Goal: Task Accomplishment & Management: Complete application form

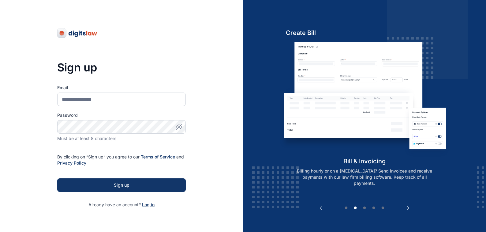
click at [147, 205] on span "Log in" at bounding box center [148, 204] width 13 height 5
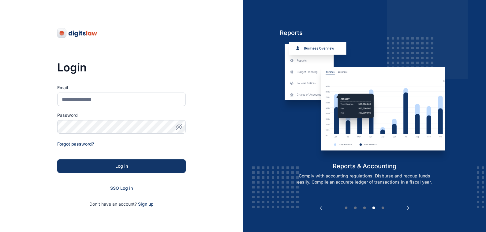
click at [118, 188] on span "SSO Log in" at bounding box center [121, 187] width 23 height 5
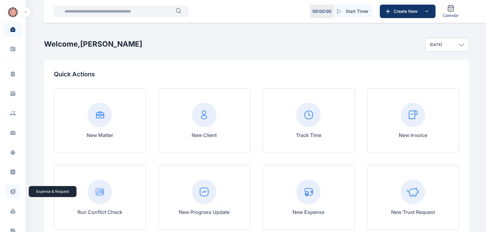
click at [13, 191] on icon at bounding box center [12, 191] width 5 height 5
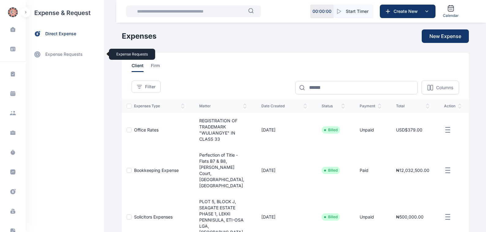
drag, startPoint x: 54, startPoint y: 55, endPoint x: 130, endPoint y: 77, distance: 78.8
click at [55, 55] on link "expense requests expense requests" at bounding box center [65, 54] width 78 height 15
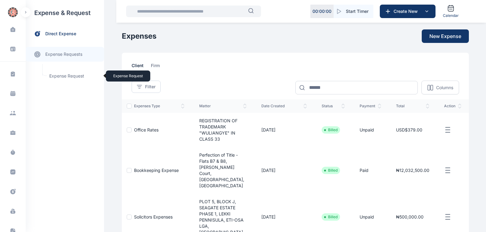
click at [60, 76] on span "Expense Request Expense Request" at bounding box center [73, 76] width 55 height 12
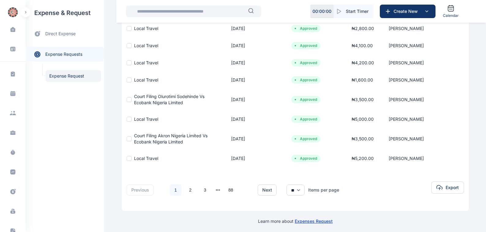
scroll to position [129, 0]
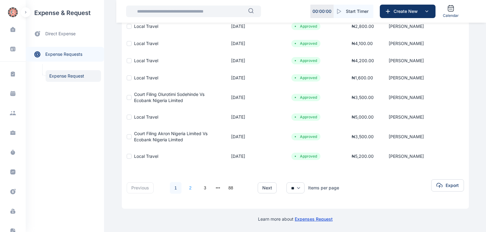
click at [186, 187] on link "2" at bounding box center [191, 188] width 12 height 12
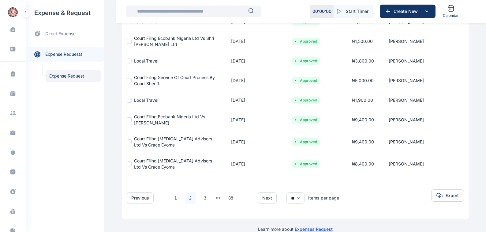
scroll to position [154, 0]
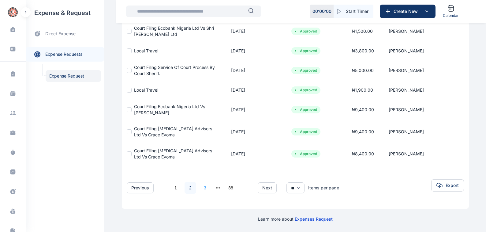
click at [202, 188] on link "3" at bounding box center [205, 188] width 12 height 12
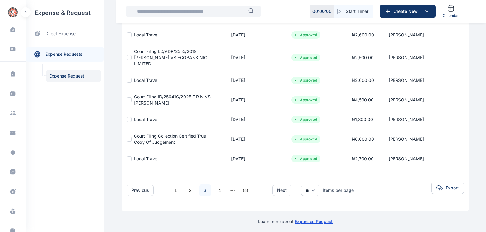
scroll to position [139, 0]
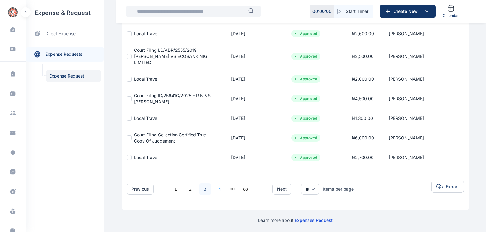
click at [216, 189] on link "4" at bounding box center [220, 189] width 12 height 12
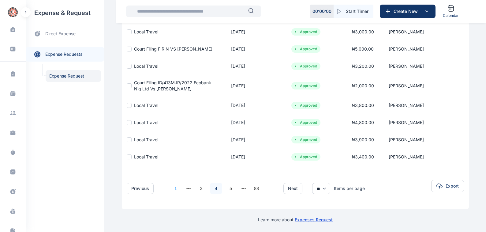
scroll to position [134, 0]
click at [227, 187] on link "5" at bounding box center [231, 188] width 12 height 12
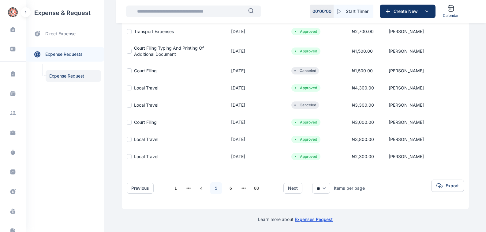
scroll to position [124, 0]
click at [212, 187] on link "5" at bounding box center [216, 188] width 12 height 12
click at [227, 187] on link "6" at bounding box center [231, 188] width 12 height 12
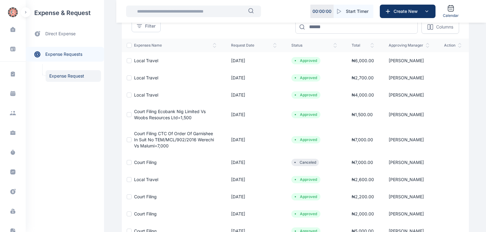
scroll to position [69, 0]
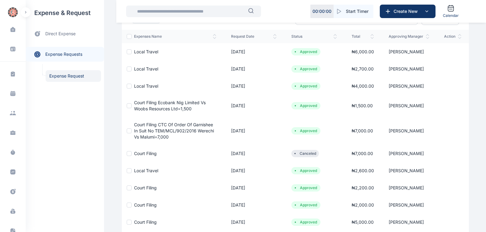
click at [137, 188] on span "Court Filing" at bounding box center [145, 187] width 23 height 5
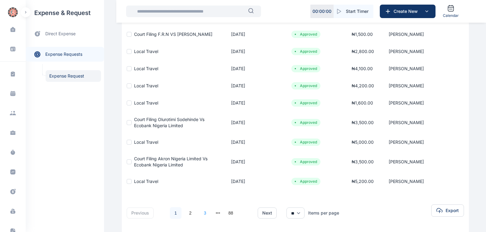
scroll to position [104, 0]
click at [216, 212] on button "next page" at bounding box center [218, 212] width 5 height 9
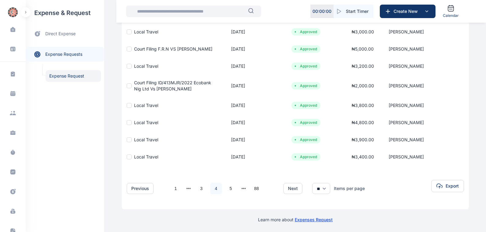
scroll to position [134, 0]
click at [227, 187] on link "5" at bounding box center [231, 188] width 12 height 12
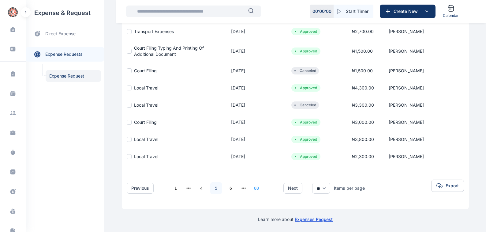
scroll to position [124, 0]
click at [242, 187] on button "next page" at bounding box center [244, 187] width 5 height 9
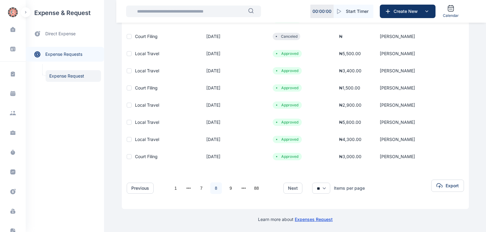
scroll to position [119, 0]
click at [198, 187] on link "7" at bounding box center [202, 188] width 12 height 12
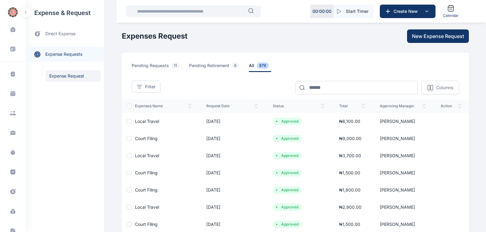
scroll to position [0, 0]
click at [142, 171] on span "Court Filing" at bounding box center [146, 172] width 23 height 5
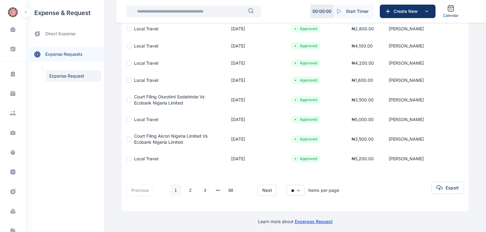
scroll to position [129, 0]
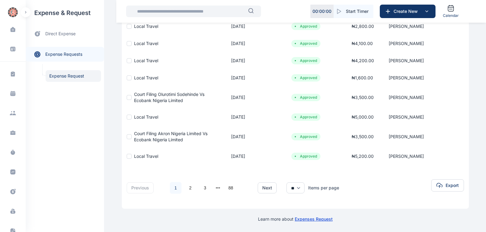
click at [216, 187] on button "next page" at bounding box center [218, 187] width 5 height 9
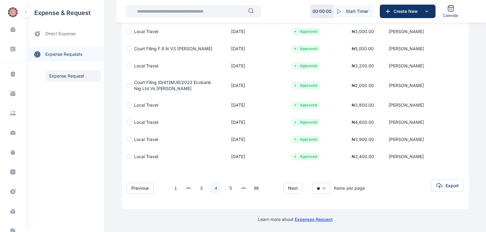
scroll to position [134, 0]
click at [242, 188] on button "next page" at bounding box center [244, 187] width 5 height 9
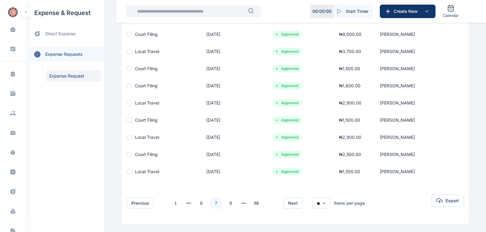
scroll to position [104, 0]
click at [212, 201] on link "7" at bounding box center [216, 203] width 12 height 12
click at [138, 85] on span "Court Filing" at bounding box center [146, 85] width 23 height 5
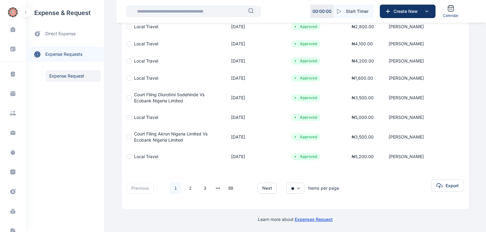
scroll to position [129, 0]
click at [216, 187] on button "next page" at bounding box center [218, 187] width 5 height 9
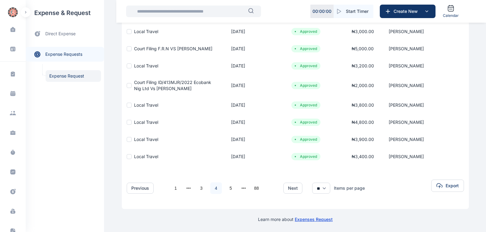
scroll to position [134, 0]
click at [242, 187] on button "next page" at bounding box center [244, 187] width 5 height 9
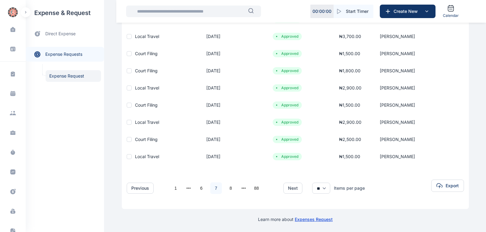
scroll to position [119, 0]
click at [212, 187] on link "7" at bounding box center [216, 188] width 12 height 12
click at [141, 104] on span "Court Filing" at bounding box center [146, 104] width 23 height 5
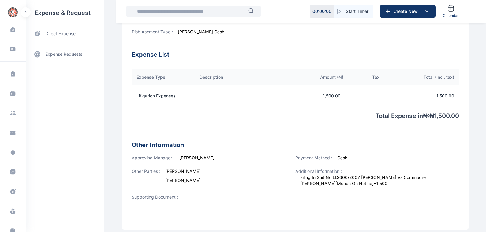
scroll to position [152, 0]
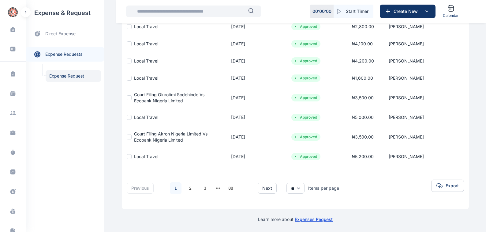
scroll to position [129, 0]
click at [216, 188] on button "next page" at bounding box center [218, 187] width 5 height 9
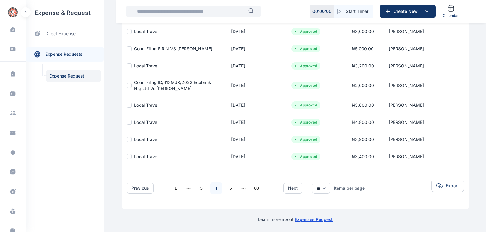
scroll to position [134, 0]
click at [242, 187] on button "next page" at bounding box center [244, 187] width 5 height 9
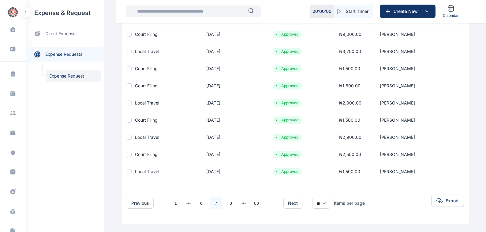
scroll to position [104, 0]
click at [212, 201] on link "7" at bounding box center [216, 203] width 12 height 12
click at [138, 154] on span "Court Filing" at bounding box center [146, 154] width 23 height 5
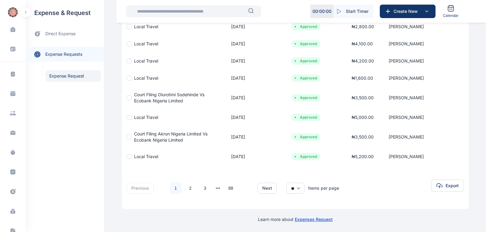
scroll to position [129, 0]
click at [216, 187] on button "next page" at bounding box center [218, 187] width 5 height 9
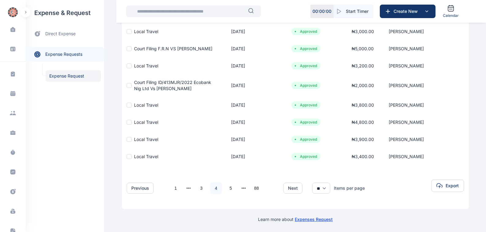
scroll to position [134, 0]
click at [242, 188] on button "next page" at bounding box center [244, 187] width 5 height 9
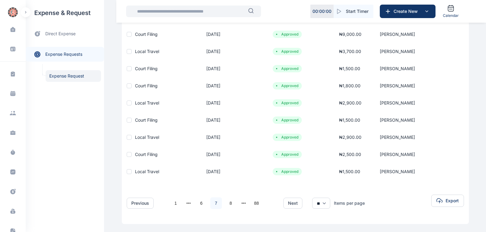
scroll to position [104, 0]
click at [227, 202] on link "8" at bounding box center [231, 203] width 12 height 12
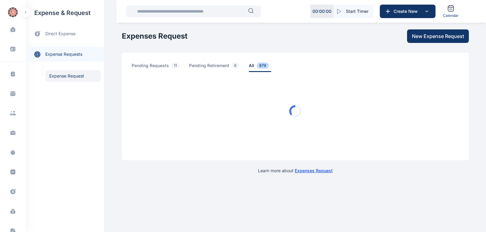
scroll to position [0, 0]
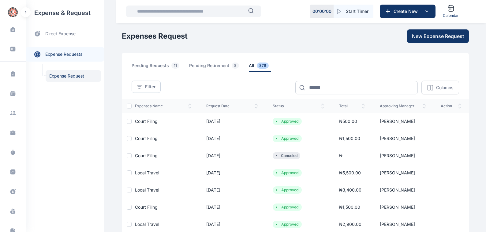
click at [139, 138] on span "Court Filing" at bounding box center [146, 138] width 23 height 5
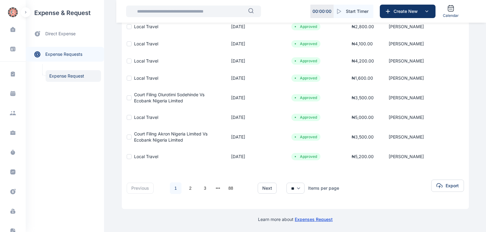
scroll to position [129, 0]
click at [216, 188] on button "next page" at bounding box center [218, 187] width 5 height 9
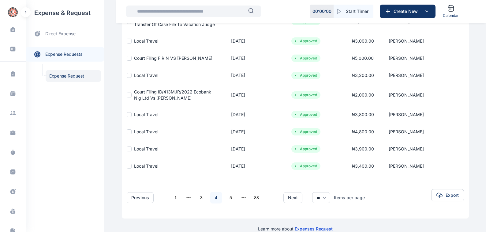
scroll to position [134, 0]
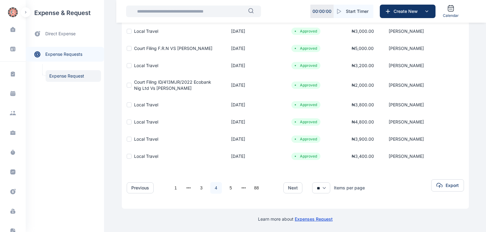
click at [242, 187] on button "next page" at bounding box center [244, 187] width 5 height 9
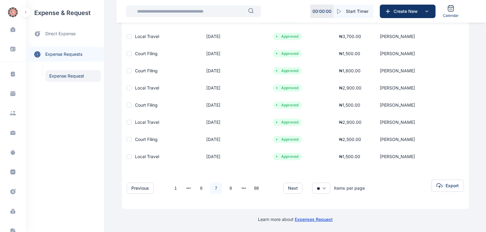
scroll to position [119, 0]
click at [227, 187] on link "8" at bounding box center [231, 188] width 12 height 12
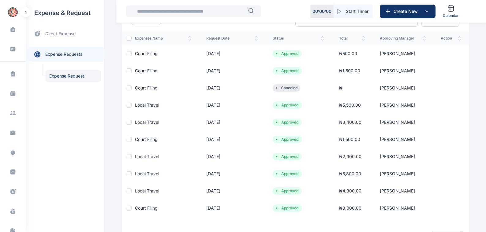
scroll to position [69, 0]
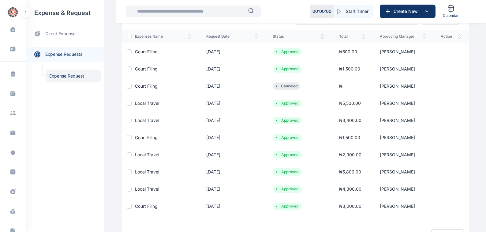
click at [137, 137] on span "Court Filing" at bounding box center [146, 137] width 23 height 5
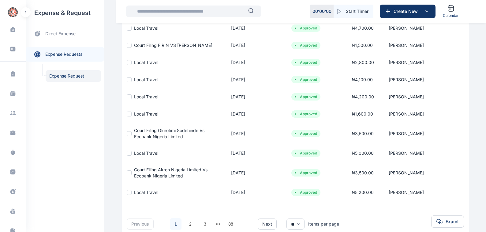
scroll to position [129, 0]
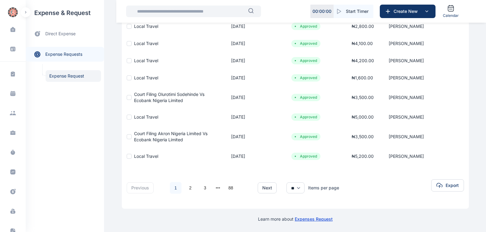
click at [216, 188] on button "next page" at bounding box center [218, 187] width 5 height 9
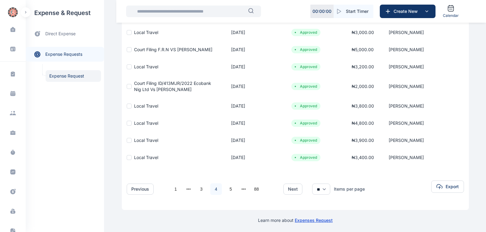
scroll to position [134, 0]
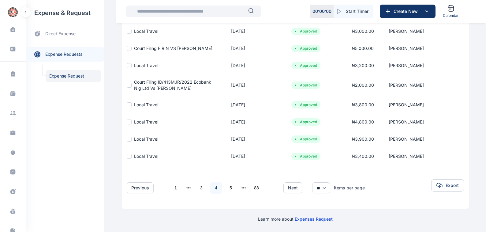
click at [242, 188] on button "next page" at bounding box center [244, 187] width 5 height 9
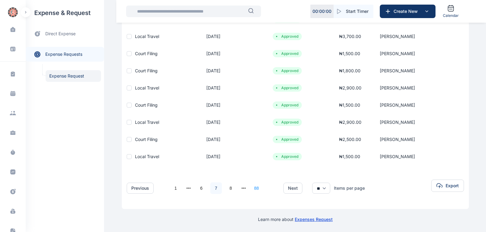
scroll to position [119, 0]
click at [242, 188] on button "next page" at bounding box center [244, 187] width 5 height 9
click at [199, 186] on link "9" at bounding box center [202, 188] width 12 height 12
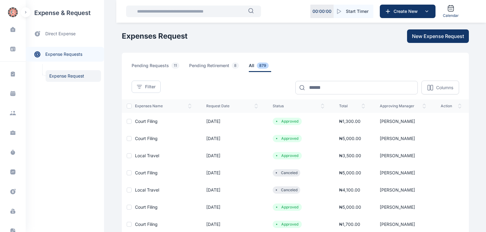
scroll to position [0, 0]
drag, startPoint x: 137, startPoint y: 121, endPoint x: 149, endPoint y: 126, distance: 13.0
click at [137, 122] on span "Court Filing" at bounding box center [146, 120] width 23 height 5
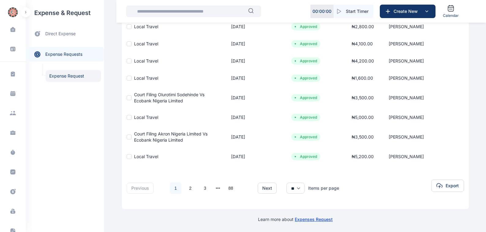
scroll to position [129, 0]
click at [216, 188] on button "next page" at bounding box center [218, 187] width 5 height 9
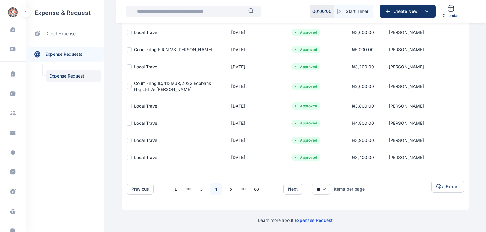
scroll to position [134, 0]
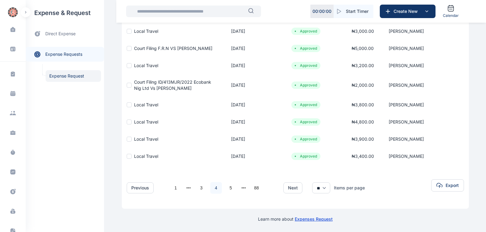
click at [242, 187] on button "next page" at bounding box center [244, 187] width 5 height 9
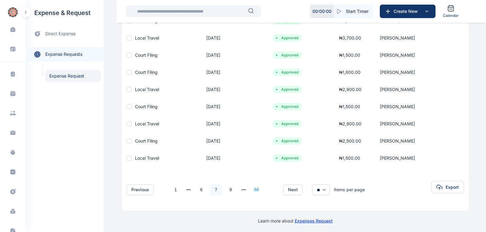
scroll to position [119, 0]
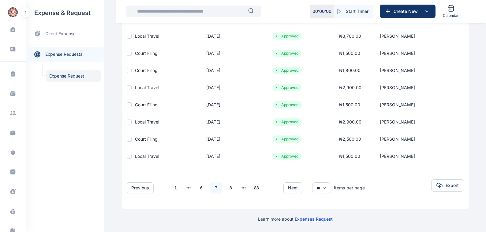
click at [242, 188] on button "next page" at bounding box center [244, 187] width 5 height 9
click at [197, 187] on link "9" at bounding box center [202, 188] width 12 height 12
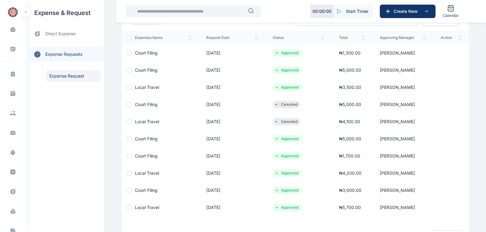
scroll to position [69, 0]
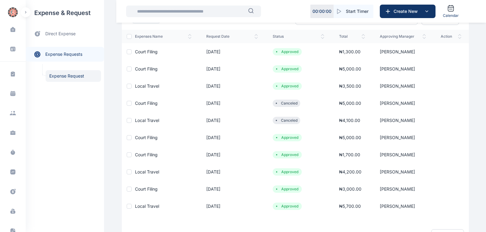
click at [139, 155] on span "Court Filing" at bounding box center [146, 154] width 23 height 5
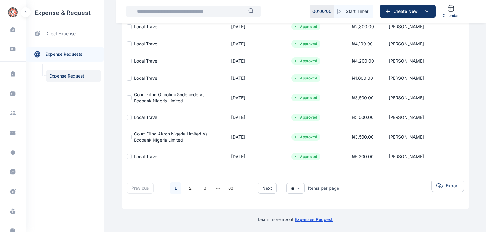
scroll to position [129, 0]
click at [171, 188] on link "1" at bounding box center [176, 188] width 12 height 12
click at [186, 188] on link "2" at bounding box center [191, 188] width 12 height 12
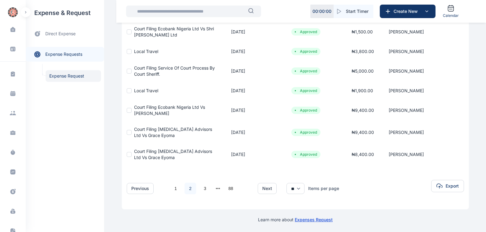
scroll to position [154, 0]
click at [201, 187] on link "3" at bounding box center [205, 188] width 12 height 12
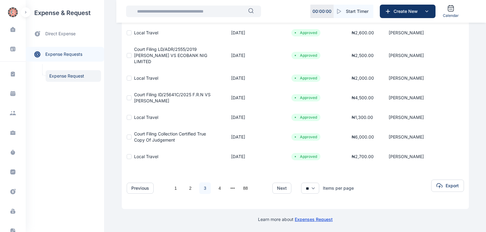
scroll to position [140, 0]
click at [280, 188] on button "next" at bounding box center [281, 187] width 19 height 11
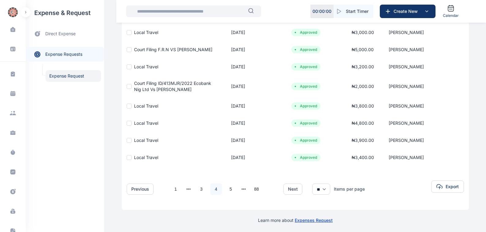
scroll to position [134, 0]
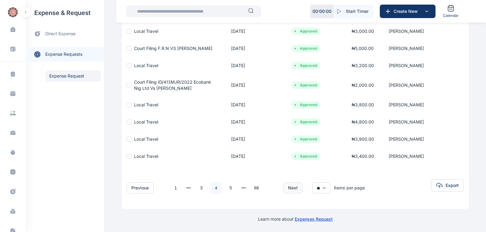
click at [288, 186] on button "next" at bounding box center [292, 187] width 19 height 11
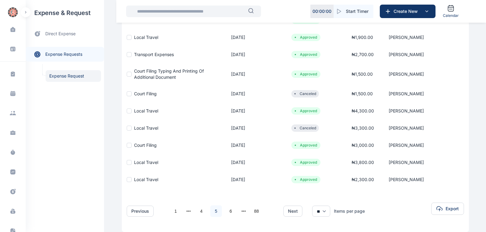
scroll to position [104, 0]
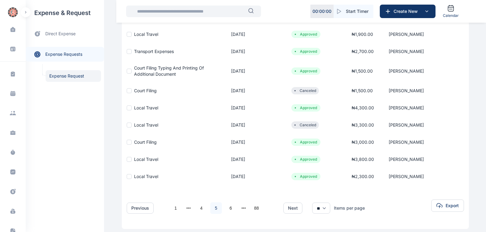
click at [138, 141] on span "Court Filing" at bounding box center [145, 141] width 23 height 5
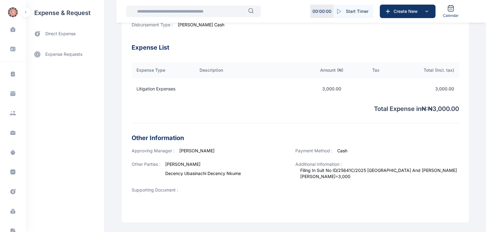
scroll to position [152, 0]
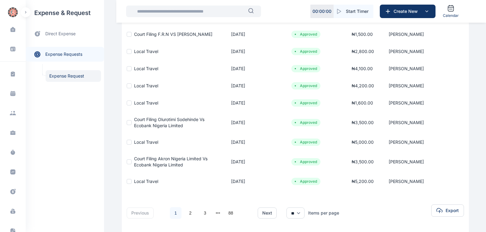
scroll to position [104, 0]
click at [264, 211] on button "next" at bounding box center [267, 212] width 19 height 11
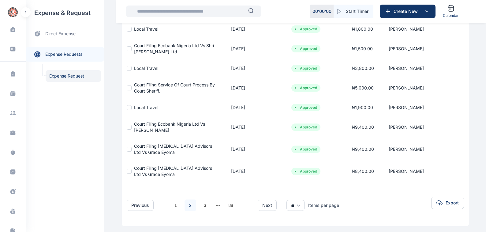
scroll to position [139, 0]
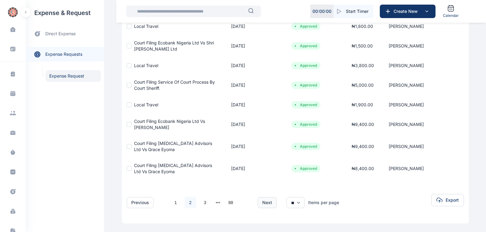
click at [265, 202] on button "next" at bounding box center [267, 202] width 19 height 11
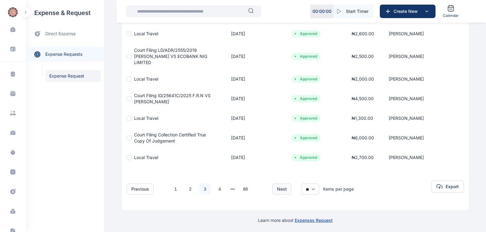
click at [279, 190] on button "next" at bounding box center [281, 188] width 19 height 11
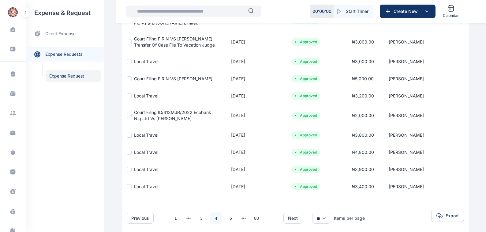
scroll to position [104, 0]
click at [290, 216] on button "next" at bounding box center [292, 217] width 19 height 11
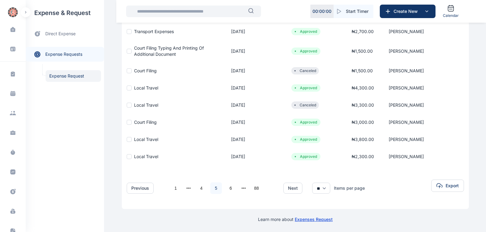
scroll to position [124, 0]
click at [291, 188] on button "next" at bounding box center [292, 187] width 19 height 11
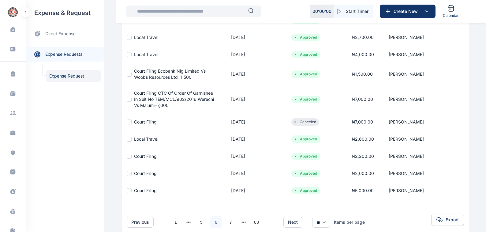
scroll to position [104, 0]
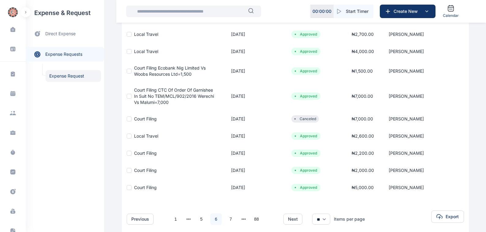
click at [138, 170] on span "Court Filing" at bounding box center [145, 169] width 23 height 5
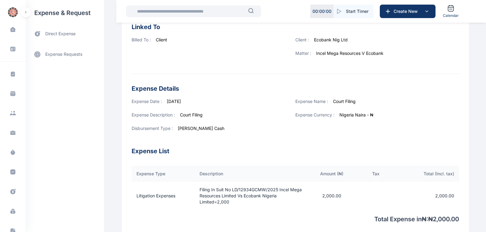
scroll to position [48, 0]
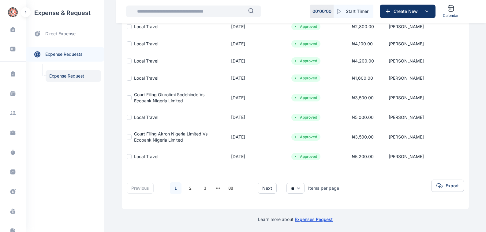
scroll to position [129, 0]
click at [263, 188] on button "next" at bounding box center [267, 187] width 19 height 11
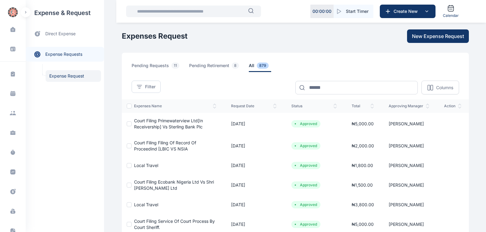
click at [263, 188] on td "[DATE]" at bounding box center [254, 185] width 60 height 22
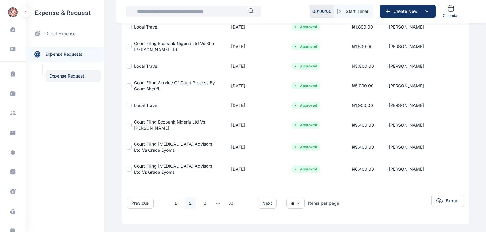
scroll to position [139, 0]
click at [261, 203] on button "next" at bounding box center [267, 202] width 19 height 11
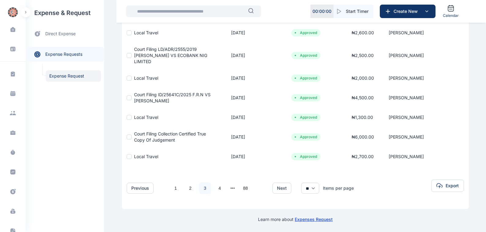
scroll to position [140, 0]
click at [280, 187] on button "next" at bounding box center [281, 187] width 19 height 11
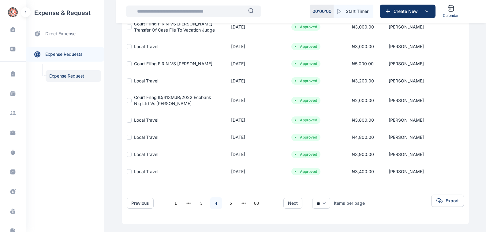
scroll to position [134, 0]
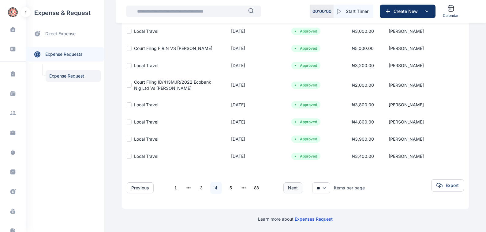
click at [290, 188] on button "next" at bounding box center [292, 187] width 19 height 11
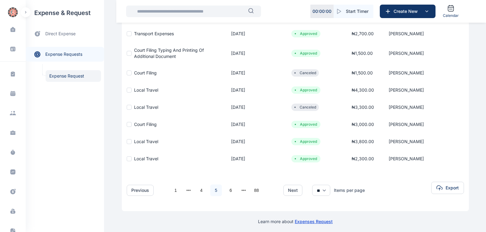
scroll to position [124, 0]
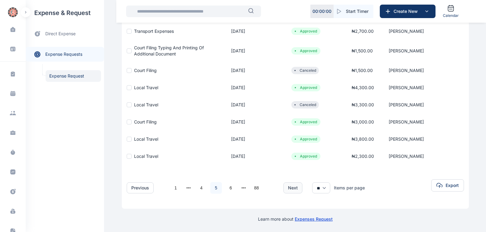
click at [290, 188] on button "next" at bounding box center [292, 187] width 19 height 11
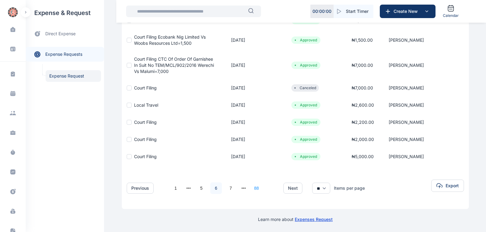
scroll to position [135, 0]
click at [136, 155] on span "Court Filing" at bounding box center [145, 155] width 23 height 5
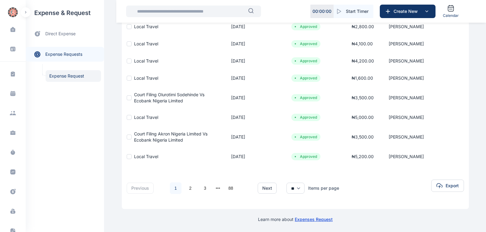
scroll to position [129, 0]
click at [263, 188] on button "next" at bounding box center [267, 187] width 19 height 11
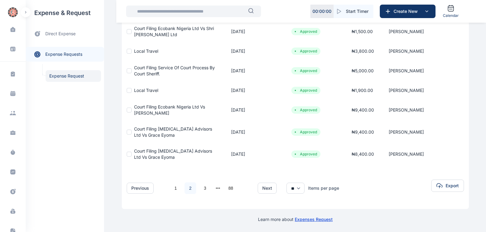
scroll to position [154, 0]
click at [262, 188] on button "next" at bounding box center [267, 187] width 19 height 11
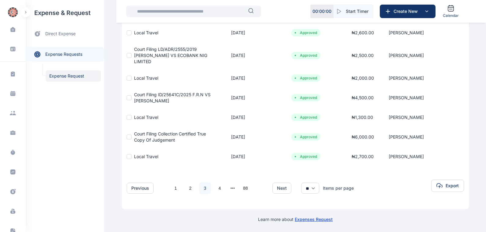
scroll to position [140, 0]
click at [279, 188] on button "next" at bounding box center [281, 187] width 19 height 11
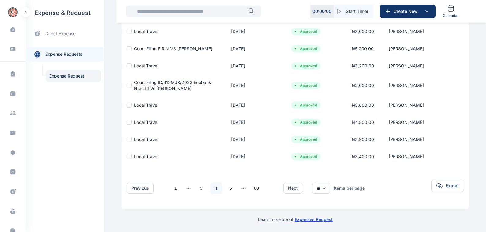
scroll to position [134, 0]
click at [290, 190] on button "next" at bounding box center [292, 187] width 19 height 11
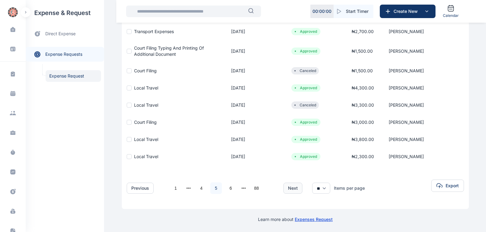
scroll to position [124, 0]
click at [289, 187] on button "next" at bounding box center [292, 187] width 19 height 11
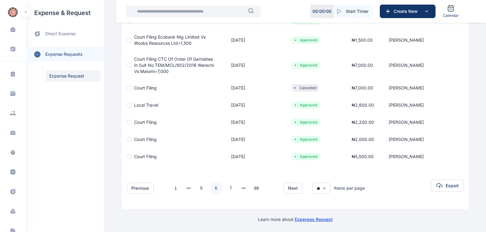
scroll to position [135, 0]
click at [288, 187] on button "next" at bounding box center [292, 187] width 19 height 11
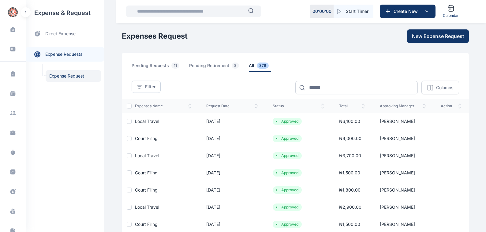
click at [139, 172] on span "Court Filing" at bounding box center [146, 172] width 23 height 5
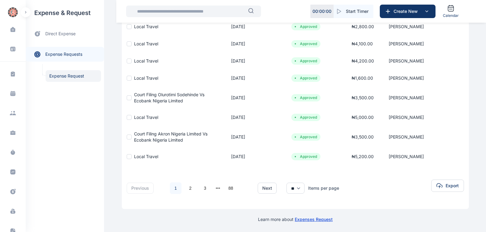
scroll to position [129, 0]
click at [264, 186] on button "next" at bounding box center [267, 187] width 19 height 11
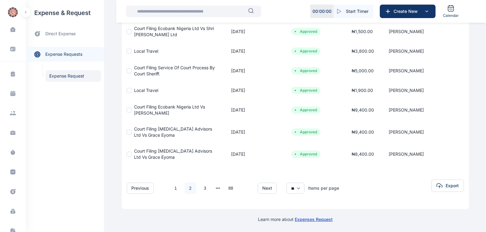
scroll to position [154, 0]
click at [263, 188] on button "next" at bounding box center [267, 187] width 19 height 11
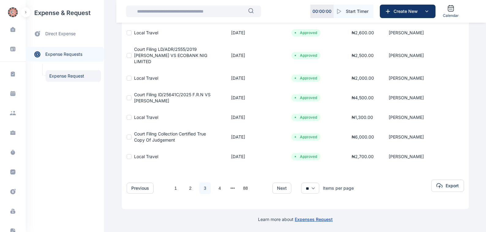
scroll to position [140, 0]
click at [280, 186] on button "next" at bounding box center [281, 187] width 19 height 11
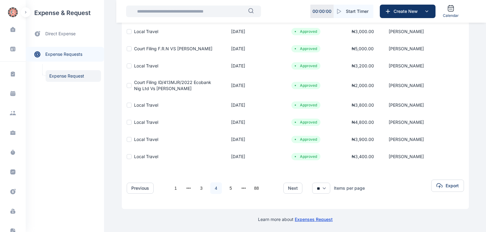
scroll to position [134, 0]
click at [291, 186] on button "next" at bounding box center [292, 187] width 19 height 11
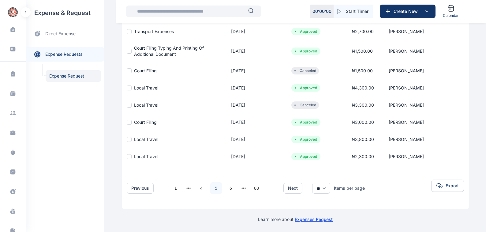
scroll to position [124, 0]
click at [289, 189] on button "next" at bounding box center [292, 187] width 19 height 11
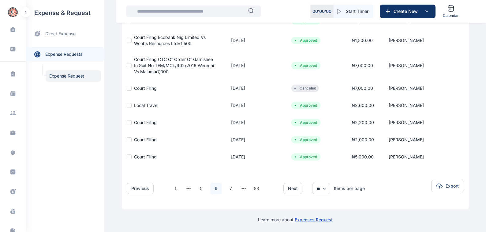
scroll to position [135, 0]
click at [291, 187] on button "next" at bounding box center [292, 187] width 19 height 11
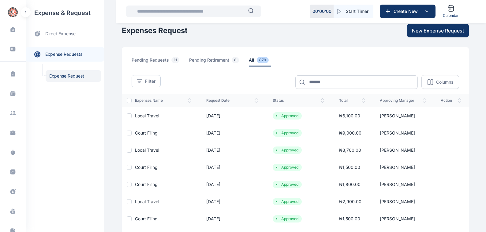
scroll to position [0, 0]
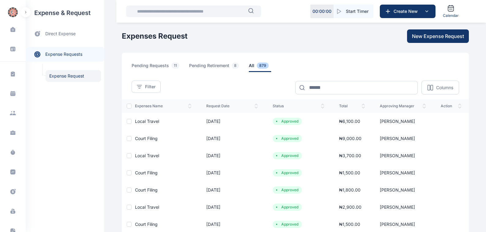
click at [136, 190] on span "Court Filing" at bounding box center [146, 189] width 23 height 5
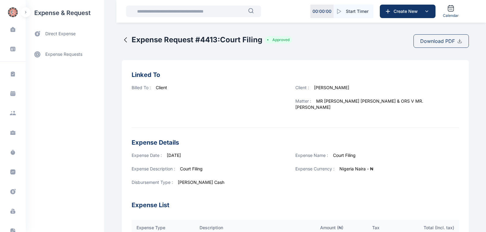
drag, startPoint x: 6, startPoint y: 1, endPoint x: 58, endPoint y: 110, distance: 120.8
click at [58, 110] on div "expense & request direct expense expense requests expense requests Expense Requ…" at bounding box center [65, 116] width 78 height 232
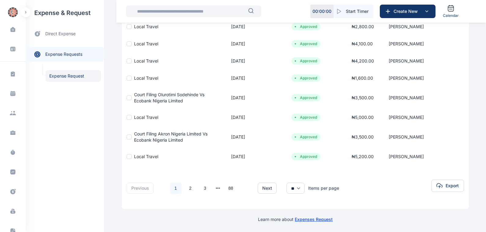
scroll to position [129, 0]
click at [263, 189] on button "next" at bounding box center [267, 187] width 19 height 11
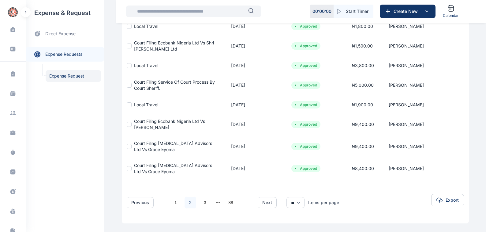
scroll to position [139, 0]
click at [260, 204] on button "next" at bounding box center [267, 202] width 19 height 11
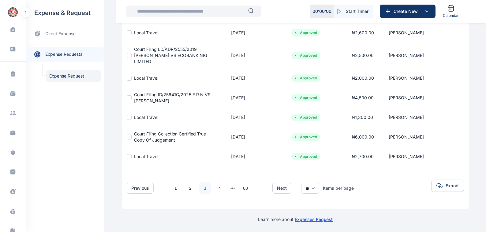
scroll to position [140, 0]
click at [281, 188] on button "next" at bounding box center [281, 187] width 19 height 11
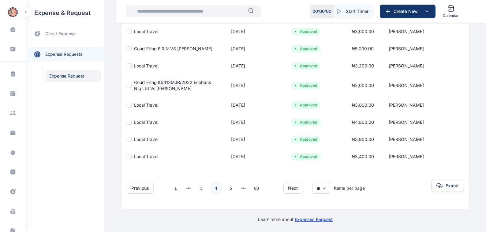
scroll to position [134, 0]
click at [288, 189] on button "next" at bounding box center [292, 187] width 19 height 11
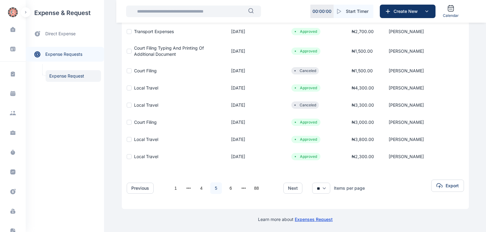
scroll to position [124, 0]
click at [288, 188] on button "next" at bounding box center [292, 187] width 19 height 11
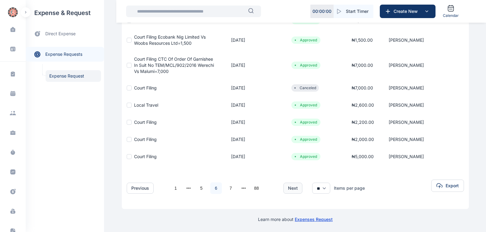
scroll to position [135, 0]
click at [292, 187] on button "next" at bounding box center [292, 187] width 19 height 11
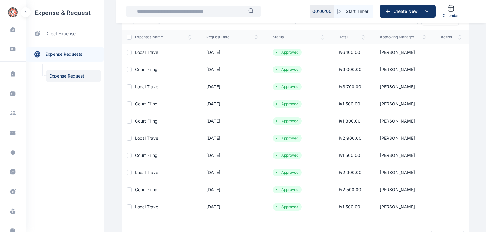
scroll to position [69, 0]
click at [137, 155] on span "Court Filing" at bounding box center [146, 154] width 23 height 5
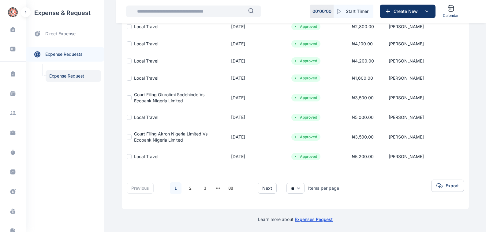
scroll to position [129, 0]
click at [264, 189] on button "next" at bounding box center [267, 187] width 19 height 11
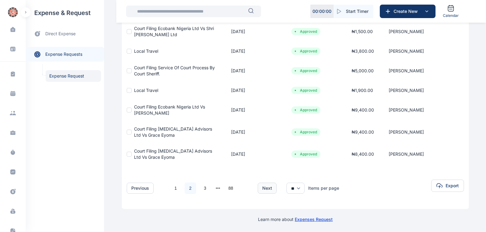
scroll to position [154, 0]
click at [263, 188] on button "next" at bounding box center [267, 187] width 19 height 11
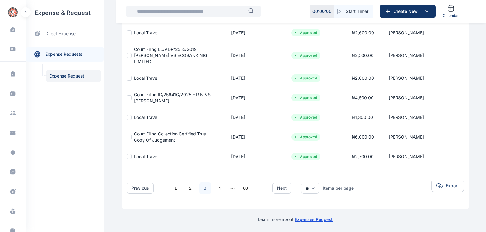
scroll to position [140, 0]
click at [279, 188] on button "next" at bounding box center [281, 187] width 19 height 11
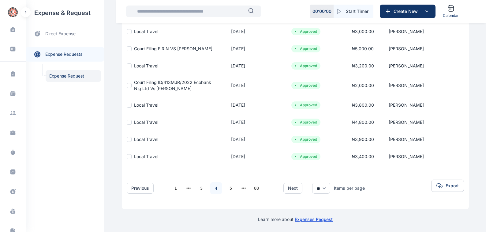
scroll to position [134, 0]
click at [289, 188] on button "next" at bounding box center [292, 187] width 19 height 11
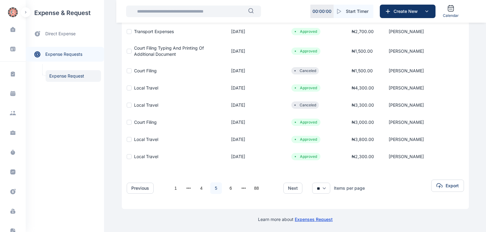
scroll to position [124, 0]
click at [291, 188] on button "next" at bounding box center [292, 187] width 19 height 11
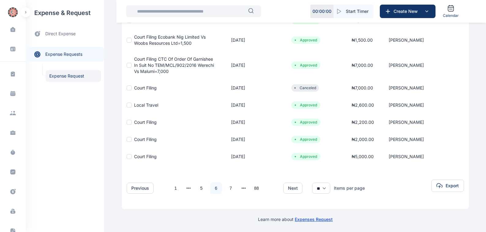
scroll to position [135, 0]
click at [290, 188] on button "next" at bounding box center [292, 187] width 19 height 11
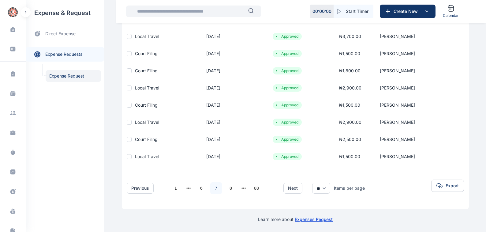
scroll to position [119, 0]
click at [137, 138] on span "Court Filing" at bounding box center [146, 138] width 23 height 5
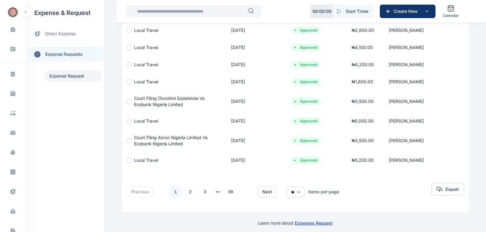
scroll to position [129, 0]
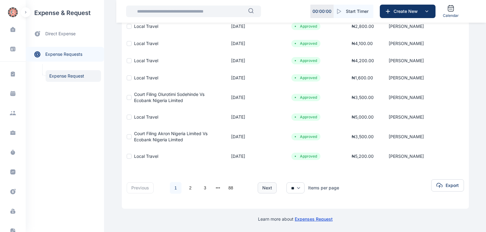
click at [262, 189] on button "next" at bounding box center [267, 187] width 19 height 11
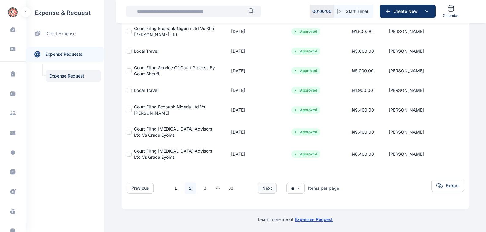
scroll to position [154, 0]
click at [263, 186] on button "next" at bounding box center [267, 187] width 19 height 11
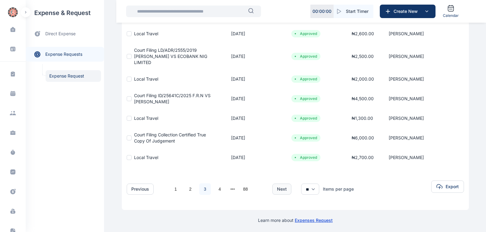
scroll to position [139, 0]
click at [279, 189] on button "next" at bounding box center [281, 188] width 19 height 11
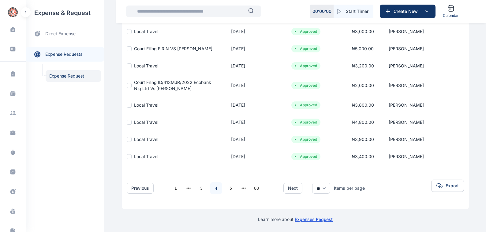
scroll to position [134, 0]
click at [289, 188] on button "next" at bounding box center [292, 187] width 19 height 11
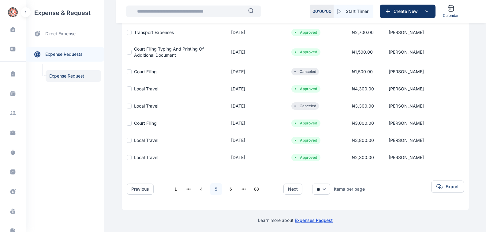
scroll to position [124, 0]
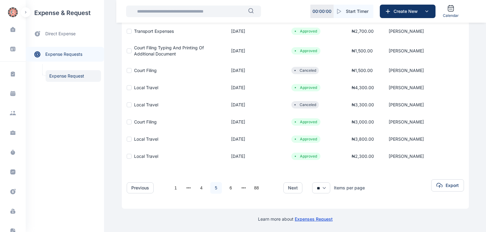
click at [292, 188] on button "next" at bounding box center [292, 187] width 19 height 11
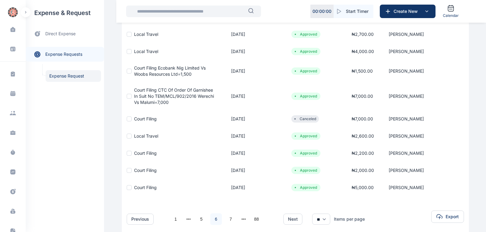
scroll to position [104, 0]
click at [290, 218] on button "next" at bounding box center [292, 218] width 19 height 11
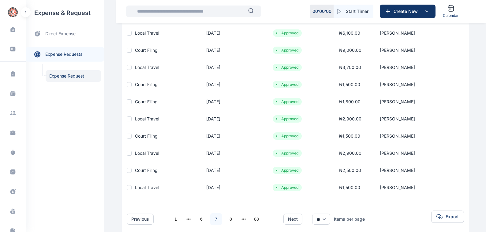
scroll to position [119, 0]
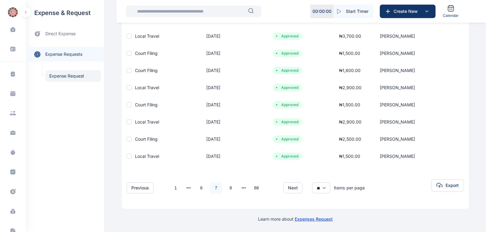
click at [289, 188] on button "next" at bounding box center [292, 187] width 19 height 11
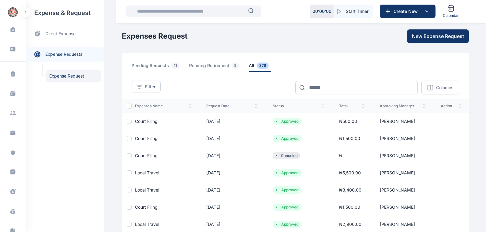
scroll to position [0, 0]
click at [139, 138] on span "Court Filing" at bounding box center [146, 138] width 23 height 5
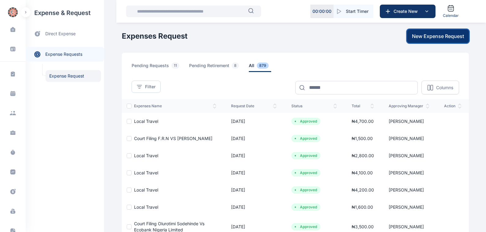
click at [436, 36] on span "New Expense Request" at bounding box center [438, 35] width 52 height 7
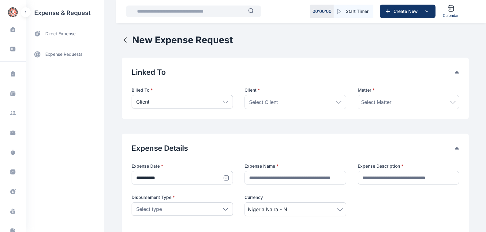
click at [223, 102] on icon at bounding box center [226, 101] width 6 height 3
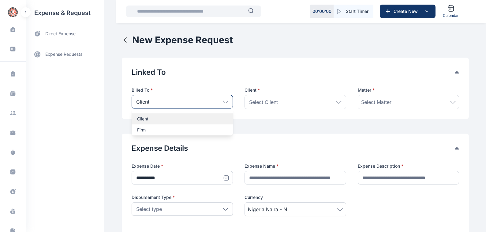
click at [140, 119] on p "Client" at bounding box center [182, 119] width 90 height 6
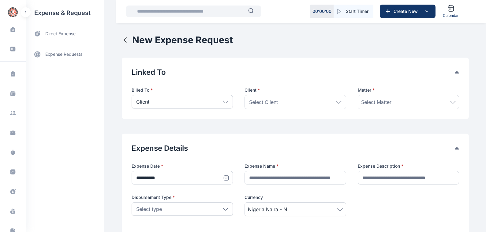
click at [339, 103] on icon at bounding box center [338, 102] width 5 height 2
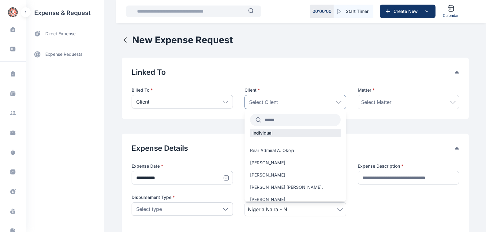
click at [265, 120] on input "text" at bounding box center [300, 119] width 79 height 11
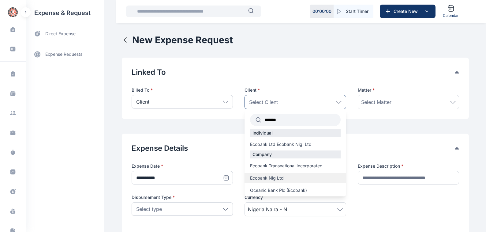
type input "*******"
click at [271, 178] on span "Ecobank Nig Ltd" at bounding box center [267, 178] width 34 height 6
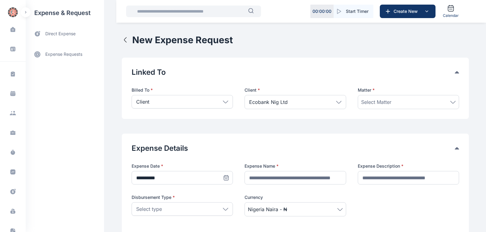
click at [453, 102] on icon at bounding box center [453, 102] width 6 height 3
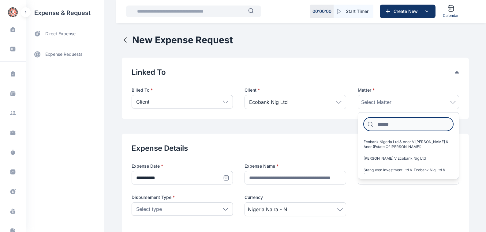
click at [378, 124] on input at bounding box center [409, 123] width 90 height 13
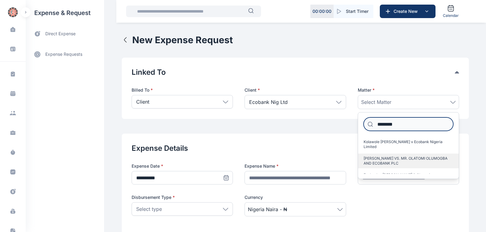
type input "********"
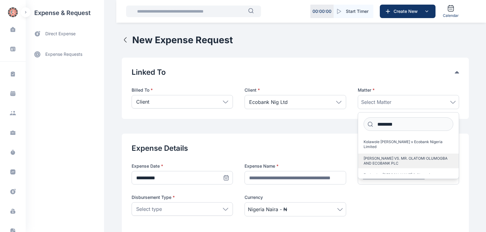
click at [392, 158] on span "[PERSON_NAME] VS. MR. OLATOMI OLUMOGBA AND ECOBANK PLC" at bounding box center [406, 161] width 85 height 10
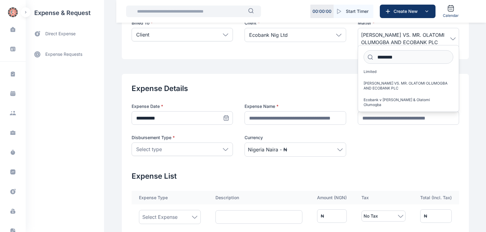
scroll to position [69, 0]
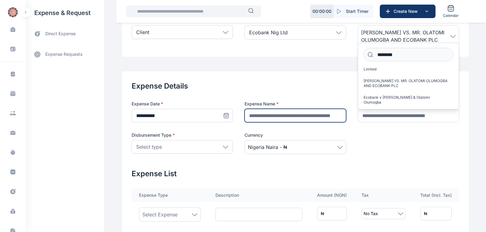
drag, startPoint x: 246, startPoint y: 115, endPoint x: 262, endPoint y: 114, distance: 15.7
click at [246, 115] on input "text" at bounding box center [295, 115] width 101 height 13
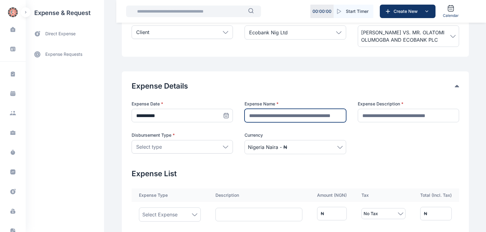
type input "**********"
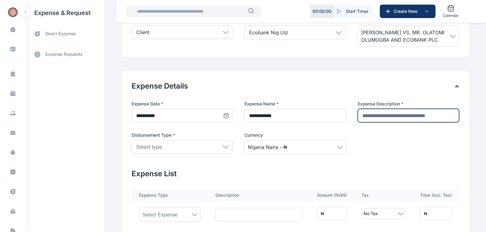
click at [364, 115] on input "text" at bounding box center [408, 115] width 101 height 13
type input "**********"
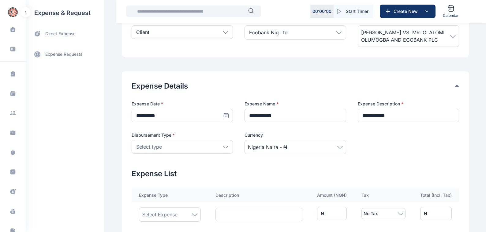
drag, startPoint x: 224, startPoint y: 145, endPoint x: 218, endPoint y: 148, distance: 6.5
click at [224, 146] on icon at bounding box center [226, 146] width 6 height 3
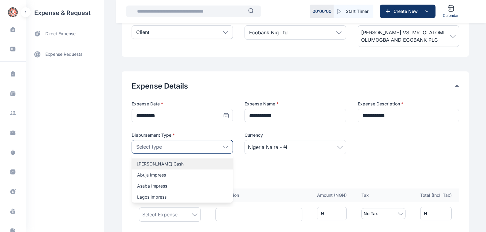
click at [140, 163] on p "[PERSON_NAME] Cash" at bounding box center [182, 164] width 90 height 6
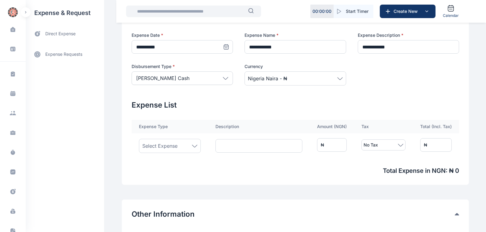
scroll to position [139, 0]
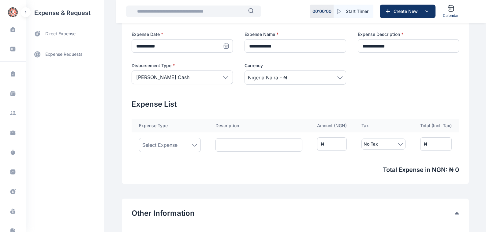
click at [192, 145] on icon at bounding box center [195, 145] width 6 height 3
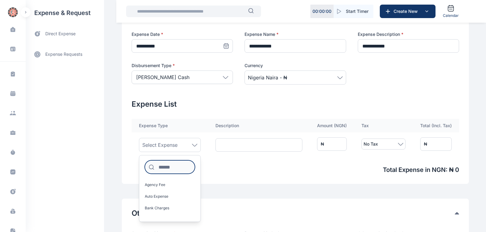
click at [156, 167] on input at bounding box center [170, 166] width 50 height 13
type input "****"
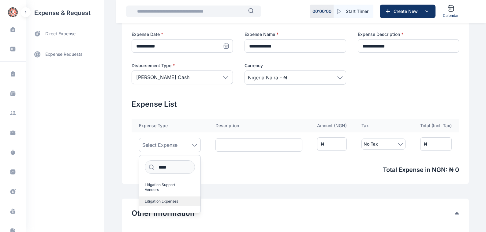
click at [167, 199] on span "Litigation Expenses" at bounding box center [161, 201] width 33 height 5
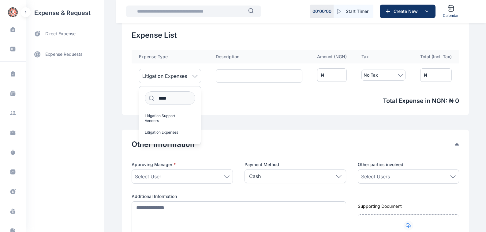
scroll to position [208, 0]
click at [224, 175] on icon at bounding box center [227, 175] width 6 height 3
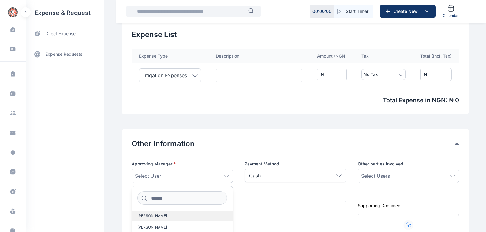
click at [141, 215] on span "[PERSON_NAME]" at bounding box center [152, 215] width 30 height 5
click at [453, 176] on icon at bounding box center [453, 175] width 6 height 3
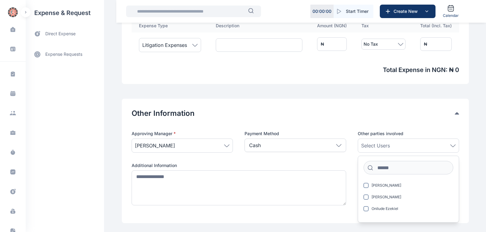
scroll to position [243, 0]
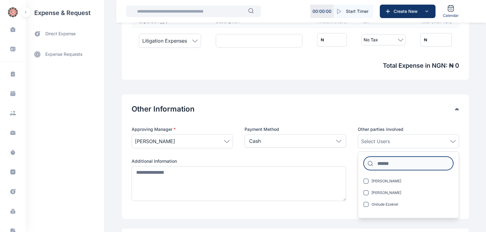
click at [379, 164] on input at bounding box center [409, 162] width 90 height 13
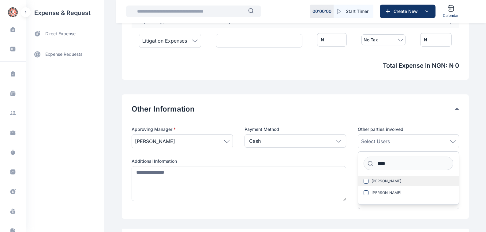
click at [386, 180] on span "[PERSON_NAME]" at bounding box center [387, 180] width 30 height 5
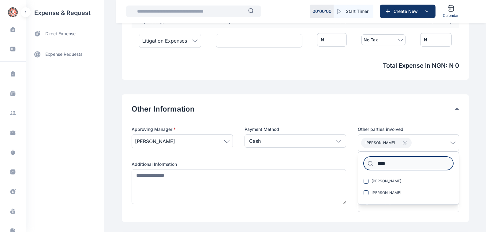
click at [389, 162] on input "****" at bounding box center [409, 162] width 90 height 13
type input "*"
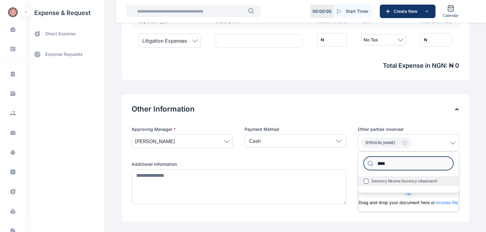
type input "****"
click at [390, 180] on span "Decency Nkume Decency Ubasinachi" at bounding box center [405, 180] width 66 height 5
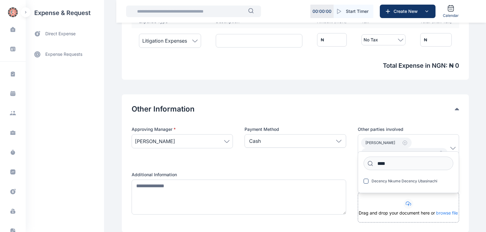
click at [348, 203] on div "Approving Manager * [PERSON_NAME] Payment Method Cash Cash Cheque Credit Card O…" at bounding box center [296, 174] width 328 height 96
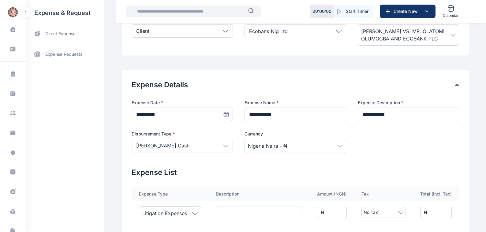
scroll to position [69, 0]
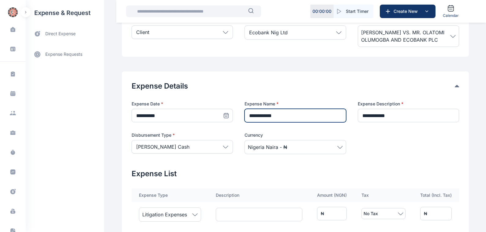
click at [274, 116] on input "**********" at bounding box center [295, 115] width 101 height 13
click at [303, 114] on input "**********" at bounding box center [295, 115] width 101 height 13
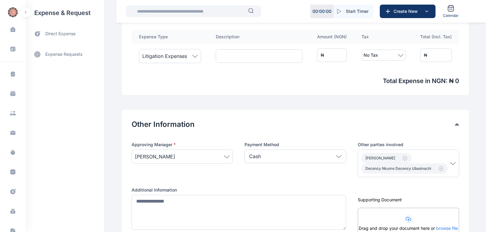
scroll to position [243, 0]
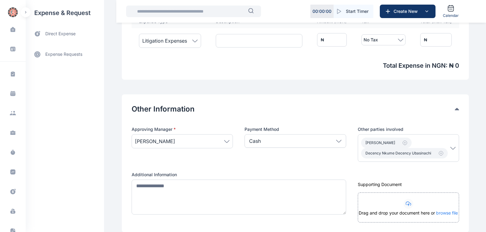
type input "**********"
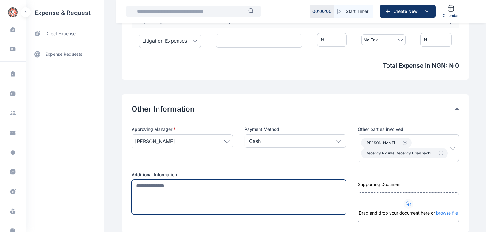
scroll to position [0, 0]
click at [133, 187] on textarea at bounding box center [239, 196] width 215 height 35
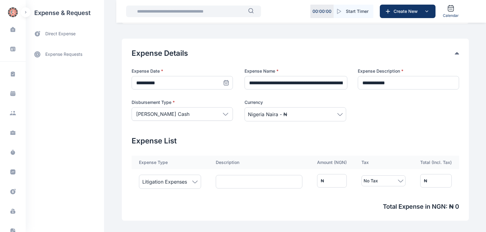
scroll to position [104, 0]
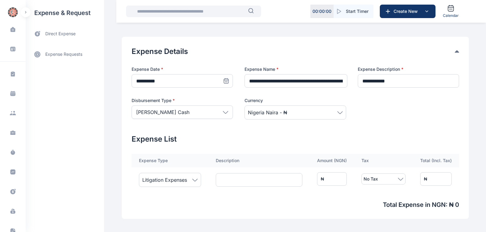
type textarea "**********"
drag, startPoint x: 341, startPoint y: 178, endPoint x: 240, endPoint y: 178, distance: 101.6
click at [339, 178] on input "*" at bounding box center [332, 178] width 30 height 13
type input "*"
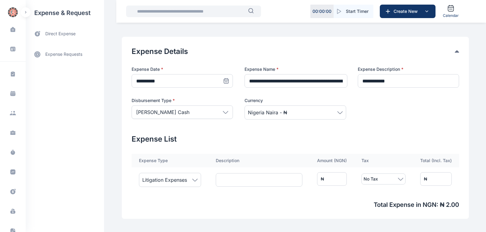
type input "**"
type input "***"
type input "****"
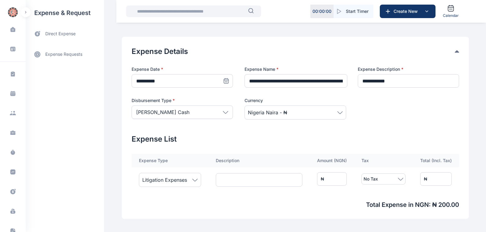
type input "****"
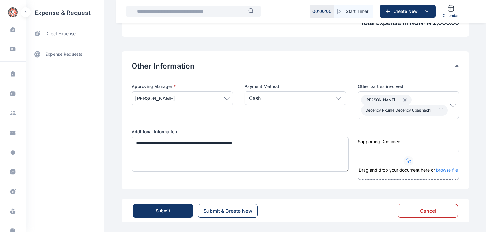
scroll to position [286, 0]
type input "****"
click at [157, 208] on div "Submit" at bounding box center [163, 210] width 14 height 6
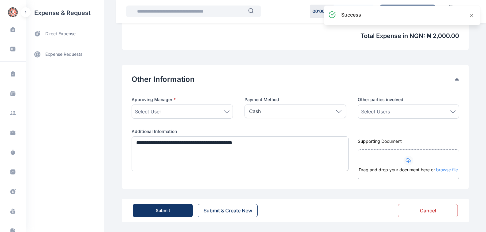
scroll to position [273, 0]
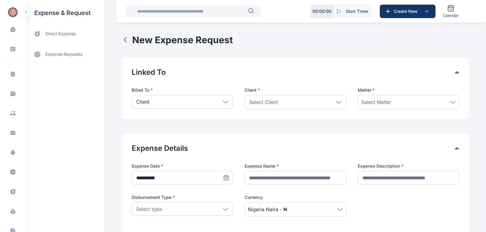
click at [223, 101] on icon at bounding box center [226, 101] width 6 height 3
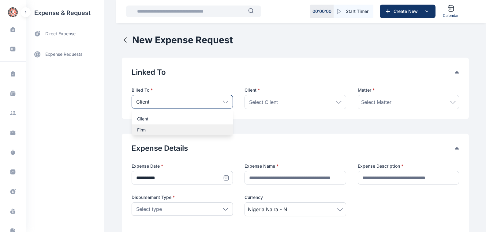
click at [140, 129] on p "Firm" at bounding box center [182, 130] width 90 height 6
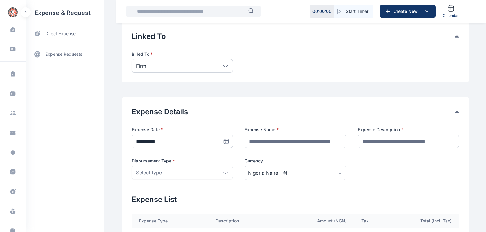
scroll to position [35, 0]
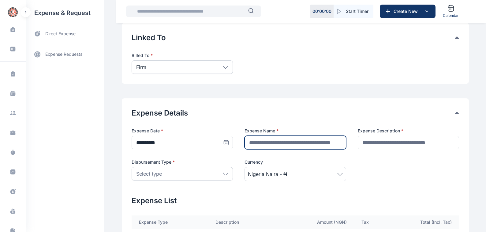
click at [252, 143] on input "text" at bounding box center [295, 142] width 101 height 13
type input "**********"
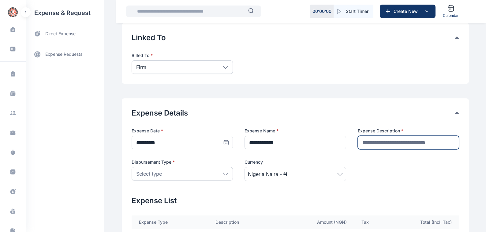
click at [365, 142] on input "text" at bounding box center [408, 142] width 101 height 13
type input "********"
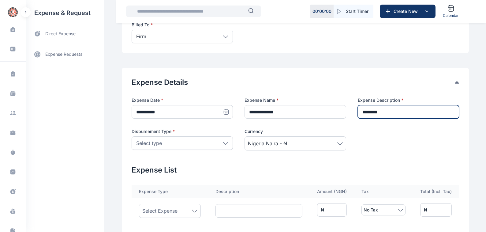
scroll to position [69, 0]
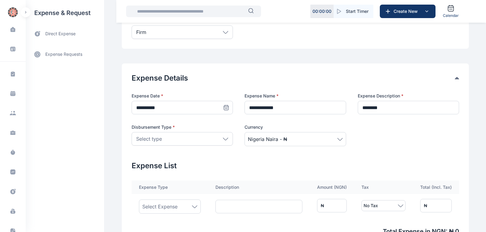
click at [223, 138] on icon at bounding box center [226, 138] width 6 height 3
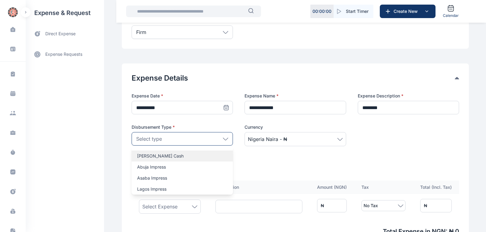
click at [138, 156] on p "[PERSON_NAME] Cash" at bounding box center [182, 156] width 90 height 6
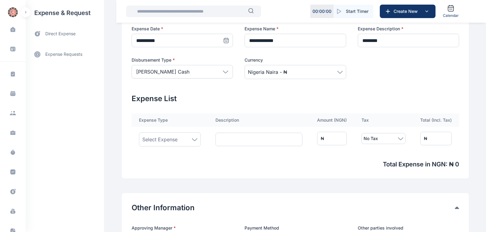
scroll to position [139, 0]
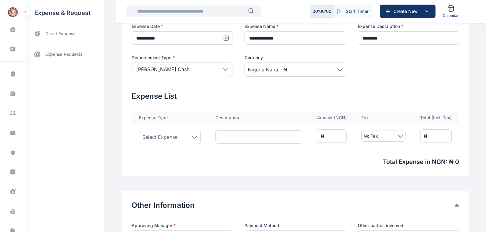
drag, startPoint x: 192, startPoint y: 136, endPoint x: 183, endPoint y: 140, distance: 9.6
click at [192, 136] on icon at bounding box center [195, 137] width 6 height 3
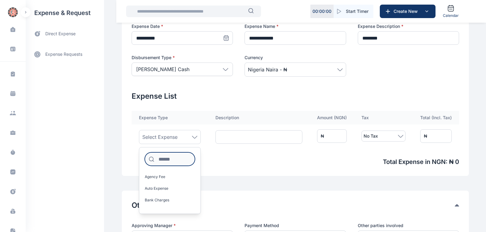
click at [157, 158] on input at bounding box center [170, 158] width 50 height 13
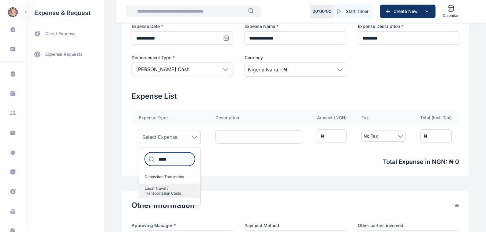
type input "****"
click at [158, 188] on span "Local Travel / Transportation Costs" at bounding box center [167, 191] width 45 height 10
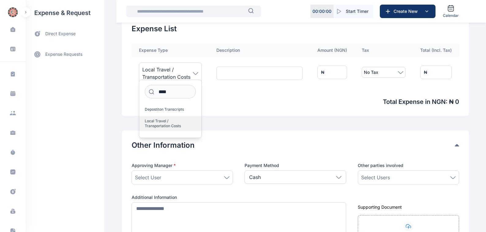
scroll to position [208, 0]
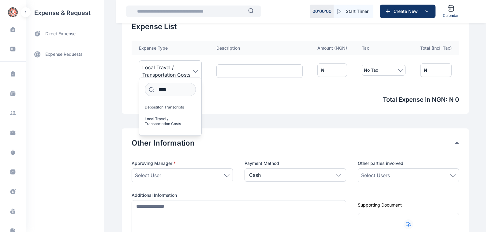
drag, startPoint x: 224, startPoint y: 174, endPoint x: 176, endPoint y: 178, distance: 48.5
click at [224, 176] on icon at bounding box center [227, 175] width 6 height 3
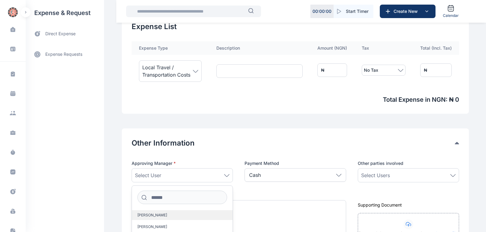
click at [140, 215] on span "[PERSON_NAME]" at bounding box center [152, 214] width 30 height 5
click at [452, 174] on icon at bounding box center [453, 175] width 6 height 3
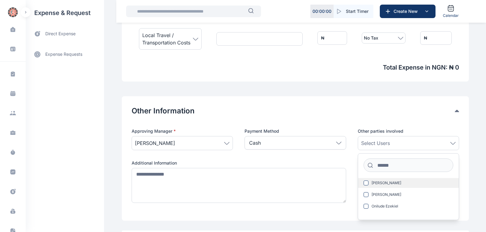
scroll to position [243, 0]
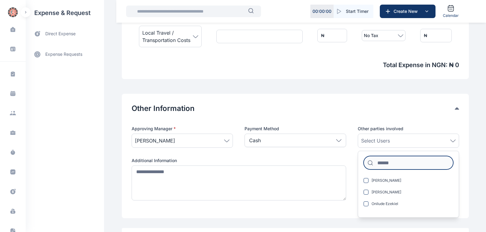
click at [377, 162] on input at bounding box center [409, 162] width 90 height 13
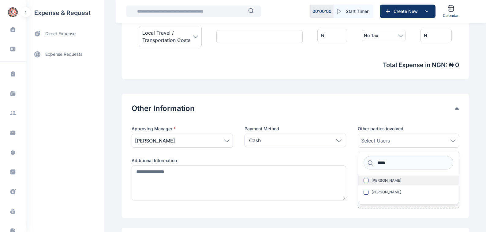
click at [384, 180] on span "[PERSON_NAME]" at bounding box center [387, 180] width 30 height 5
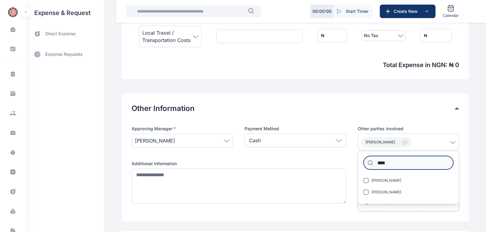
drag, startPoint x: 388, startPoint y: 161, endPoint x: 401, endPoint y: 161, distance: 13.5
click at [388, 162] on input "****" at bounding box center [409, 162] width 90 height 13
type input "*"
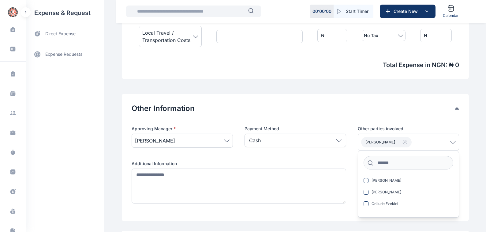
click at [350, 167] on div "Approving Manager * [PERSON_NAME] Payment Method Cash Cash Cheque Credit Card O…" at bounding box center [296, 169] width 328 height 86
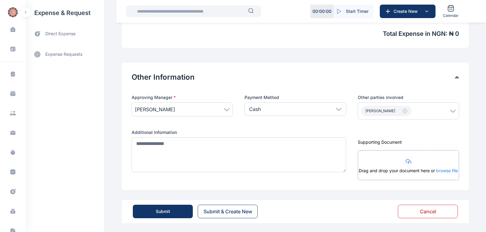
scroll to position [275, 0]
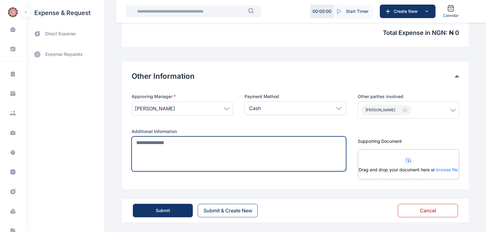
click at [134, 143] on textarea at bounding box center [239, 153] width 215 height 35
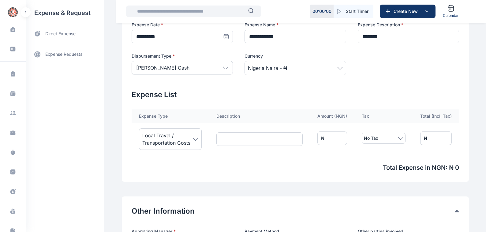
scroll to position [136, 0]
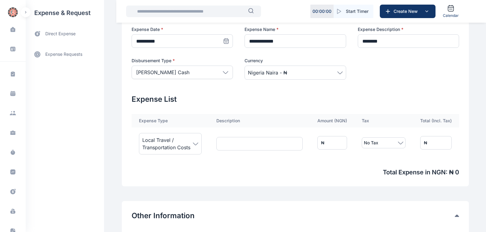
type textarea "**********"
drag, startPoint x: 342, startPoint y: 143, endPoint x: 303, endPoint y: 145, distance: 39.5
click at [310, 145] on td "₦ *" at bounding box center [332, 142] width 44 height 31
type input "*"
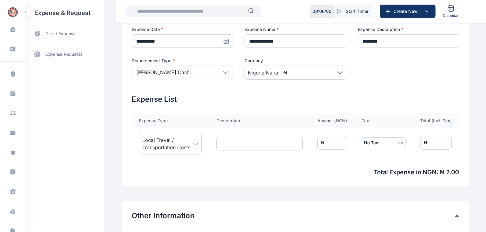
type input "**"
type input "***"
type input "****"
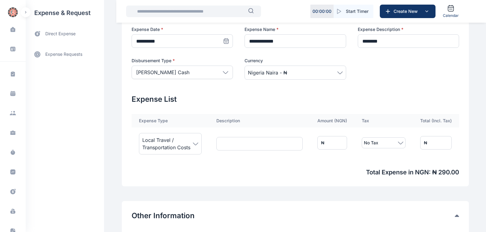
type input "****"
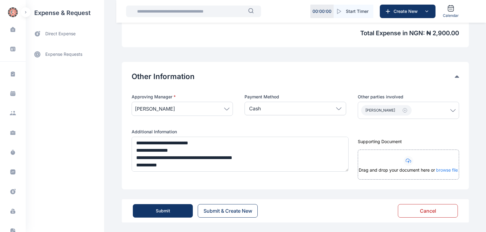
scroll to position [275, 0]
type input "****"
click at [159, 209] on div "Submit" at bounding box center [163, 210] width 14 height 6
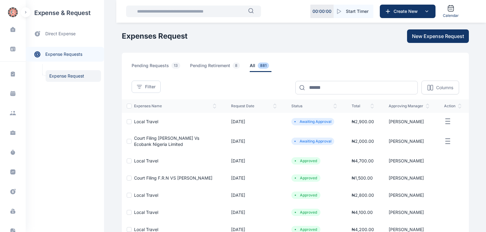
click at [138, 121] on span "Local Travel" at bounding box center [146, 121] width 24 height 5
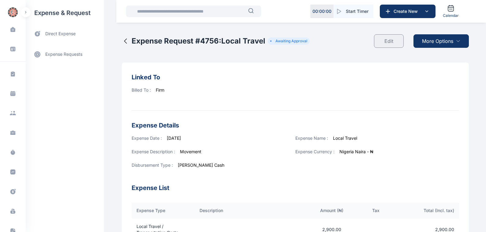
click at [431, 41] on span "More Options" at bounding box center [437, 40] width 31 height 7
click at [431, 56] on span "Download PDF" at bounding box center [440, 56] width 26 height 6
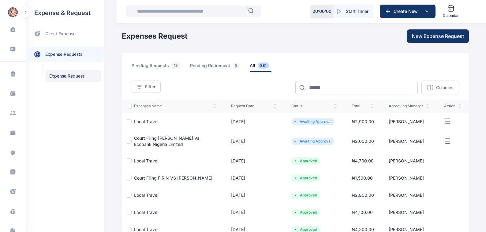
click at [140, 137] on span "Court Filing [PERSON_NAME] Vs Ecobank Nigeria Limited" at bounding box center [166, 140] width 65 height 11
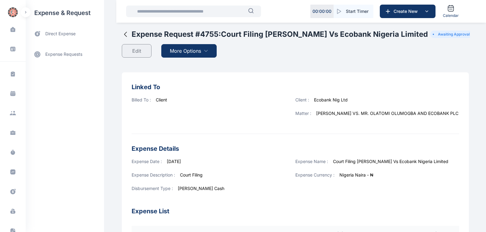
click at [184, 50] on span "More Options" at bounding box center [185, 50] width 31 height 7
click at [183, 66] on span "Download PDF" at bounding box center [188, 66] width 26 height 6
